Goal: Transaction & Acquisition: Subscribe to service/newsletter

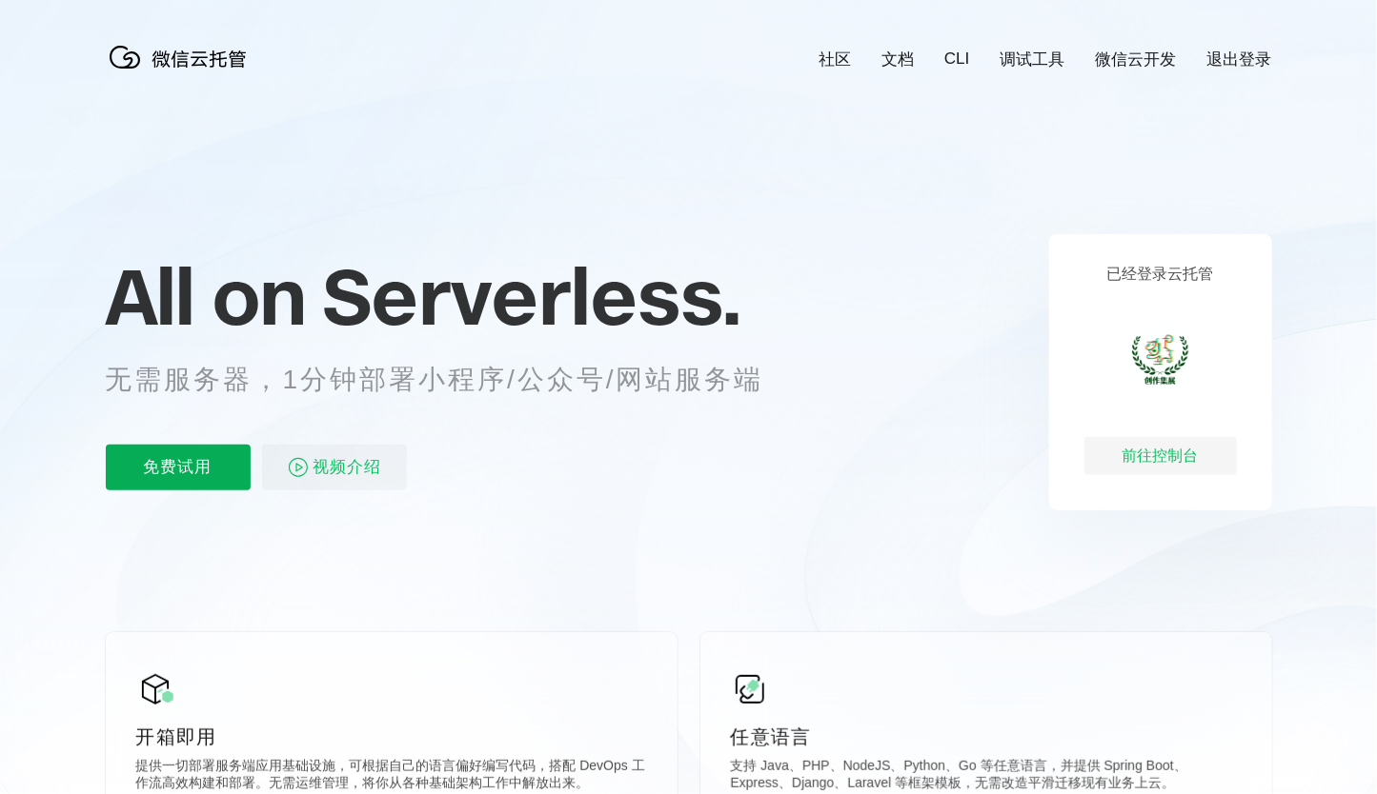
scroll to position [0, 3387]
click at [203, 458] on p "免费试用" at bounding box center [178, 468] width 145 height 46
click at [1193, 451] on div "前往控制台" at bounding box center [1160, 456] width 152 height 38
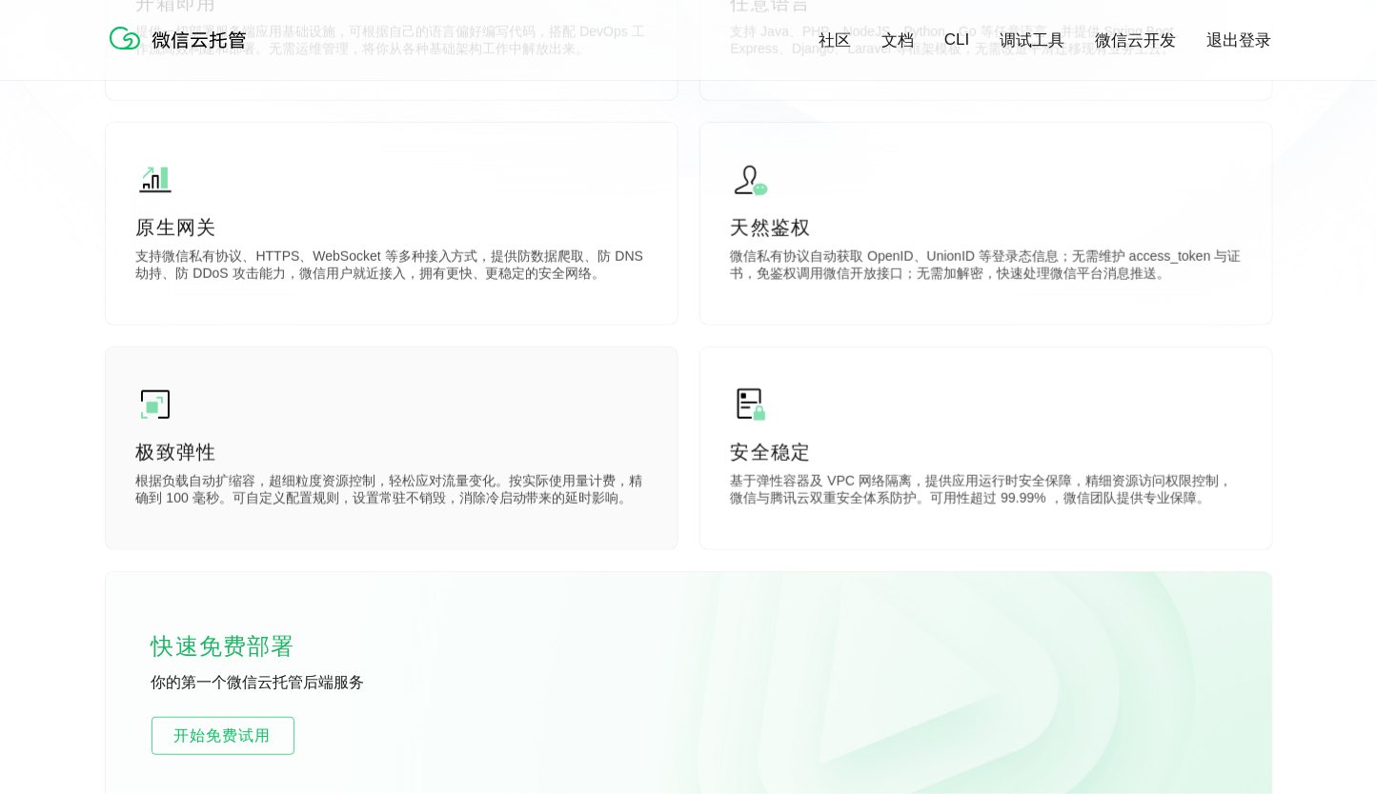
scroll to position [1047, 0]
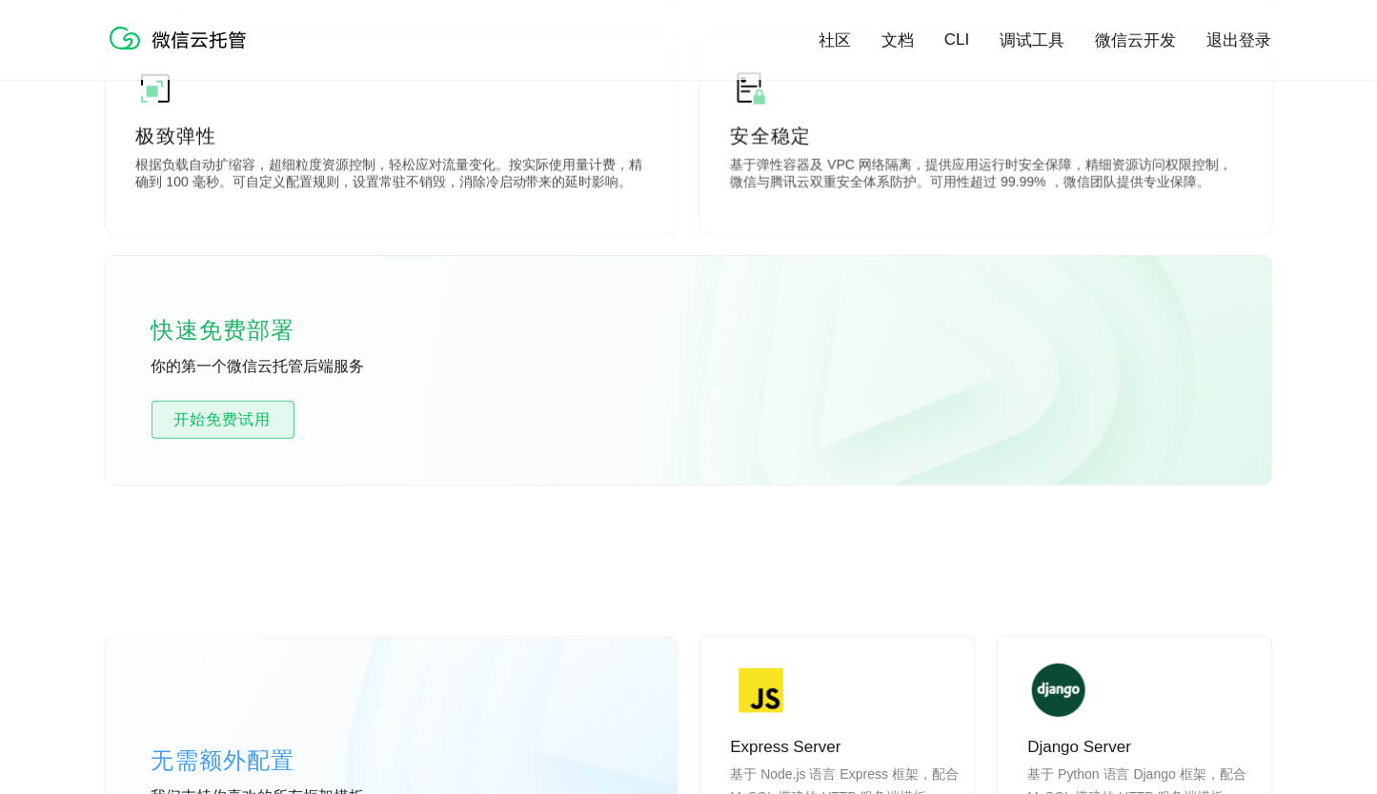
click at [266, 423] on span "开始免费试用" at bounding box center [222, 420] width 141 height 23
